Goal: Communication & Community: Answer question/provide support

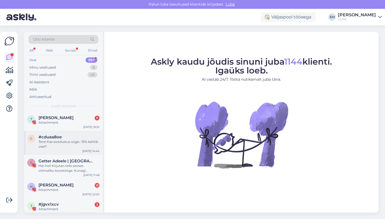
click at [64, 140] on div "Tere! Kas soodustus sügis -15% kehtib veel?" at bounding box center [69, 145] width 61 height 10
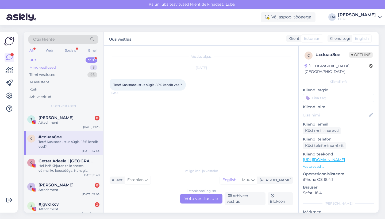
click at [75, 69] on div "Minu vestlused 8" at bounding box center [63, 67] width 70 height 7
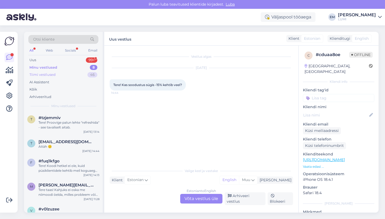
click at [74, 73] on div "Tiimi vestlused 46" at bounding box center [63, 74] width 70 height 7
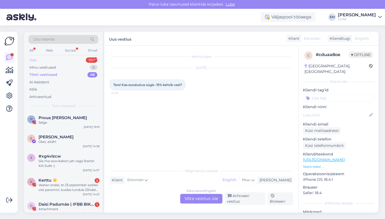
click at [71, 63] on div "Uus 99+" at bounding box center [63, 59] width 70 height 7
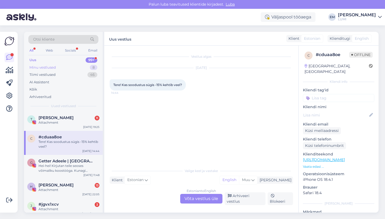
click at [80, 65] on div "Minu vestlused 8" at bounding box center [63, 67] width 70 height 7
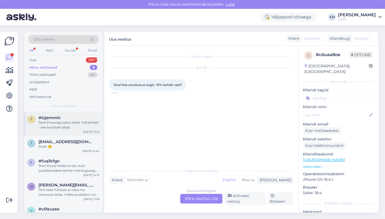
click at [79, 123] on div "Tere! Proovige palun lehte "refreshida" - see tavaliselt aitab." at bounding box center [69, 125] width 61 height 10
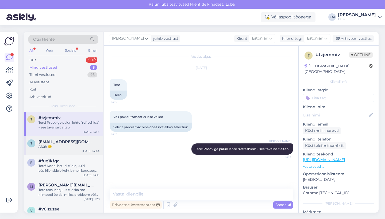
click at [75, 147] on div "Aitäh 🙂" at bounding box center [69, 146] width 61 height 5
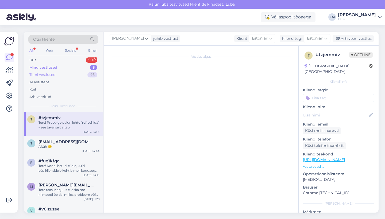
scroll to position [122, 0]
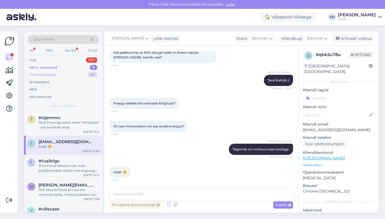
click at [76, 76] on div "Tiimi vestlused 46" at bounding box center [63, 74] width 70 height 7
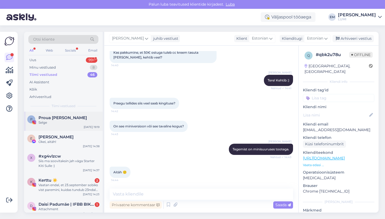
click at [72, 121] on div "Selge" at bounding box center [69, 122] width 61 height 5
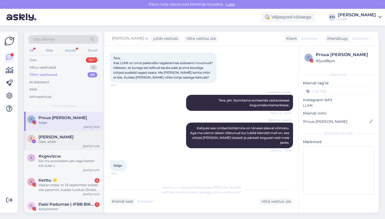
click at [70, 140] on div "Okei, aitäh!" at bounding box center [69, 142] width 61 height 5
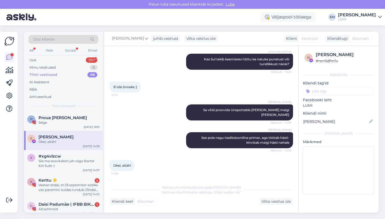
scroll to position [544, 0]
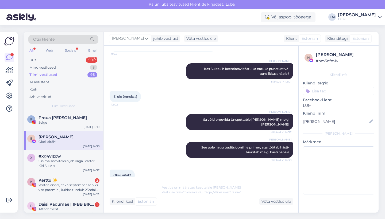
click at [70, 56] on div "Otsi kliente All Web Socials Email Uus 99+ Minu vestlused 8 Tiimi vestlused 46 …" at bounding box center [63, 72] width 79 height 80
